Goal: Transaction & Acquisition: Obtain resource

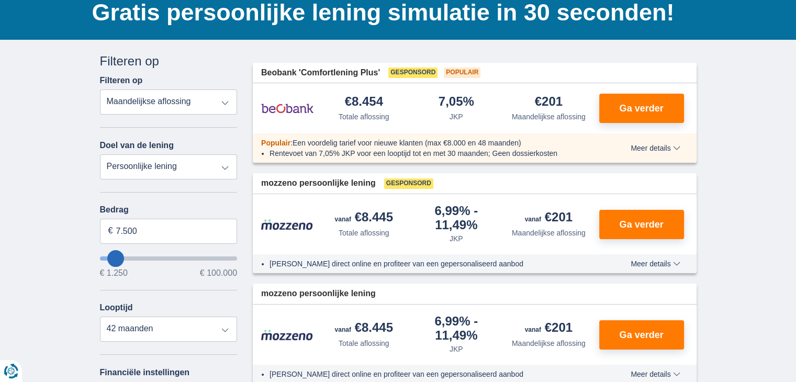
scroll to position [105, 0]
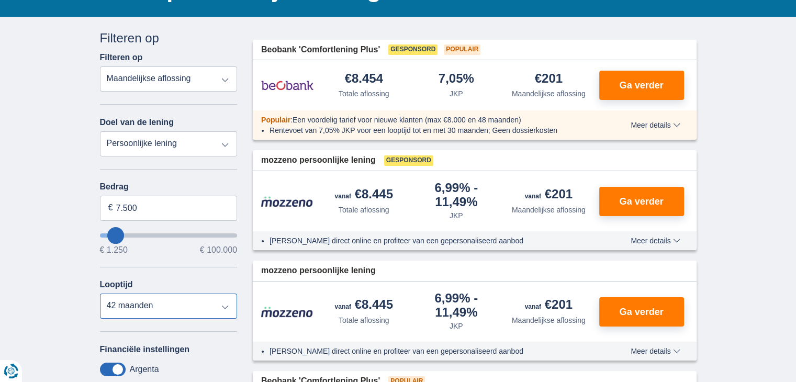
click at [224, 307] on select "12 maanden 18 maanden 24 maanden 30 maanden 36 maanden 42 maanden" at bounding box center [169, 306] width 138 height 25
click at [100, 294] on select "12 maanden 18 maanden 24 maanden 30 maanden 36 maanden 42 maanden" at bounding box center [169, 306] width 138 height 25
drag, startPoint x: 150, startPoint y: 208, endPoint x: 65, endPoint y: 220, distance: 85.2
type input "8.000"
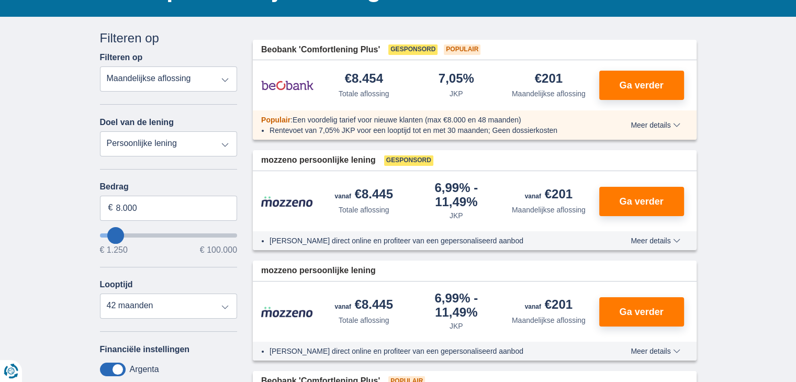
type input "8250"
click at [159, 285] on div "Looptijd 12 maanden 18 maanden 24 maanden 30 maanden 36 maanden 42 maanden" at bounding box center [169, 299] width 138 height 39
select select "48"
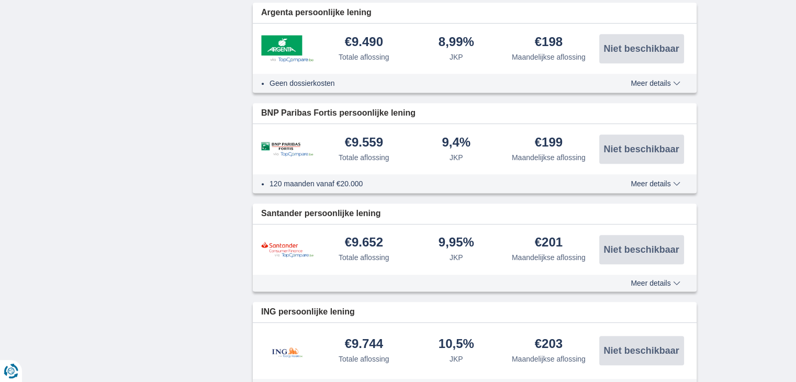
scroll to position [1047, 0]
